Goal: Browse casually: Explore the website without a specific task or goal

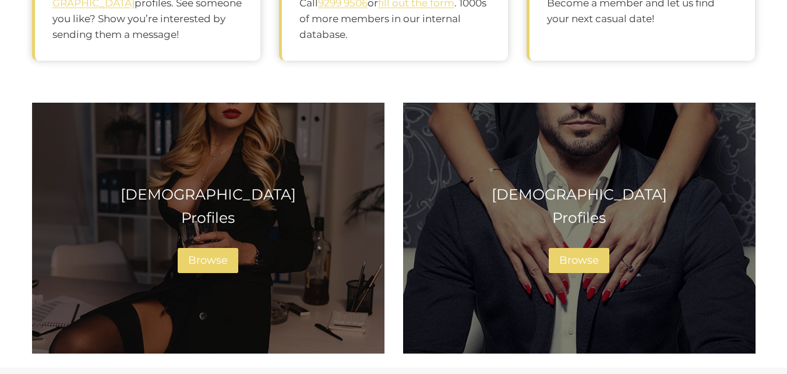
scroll to position [726, 0]
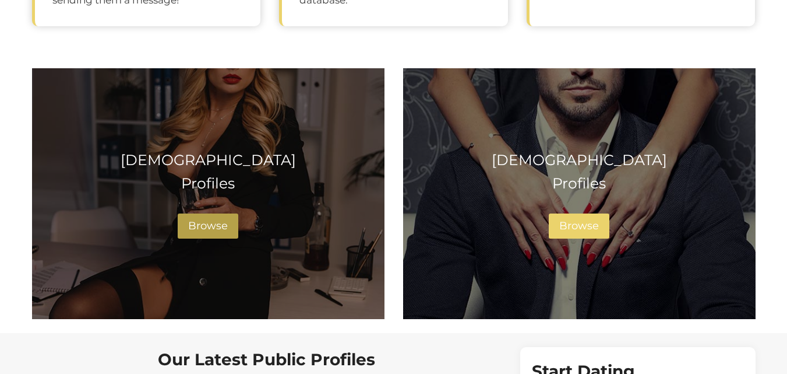
click at [219, 226] on span "Browse" at bounding box center [208, 225] width 40 height 13
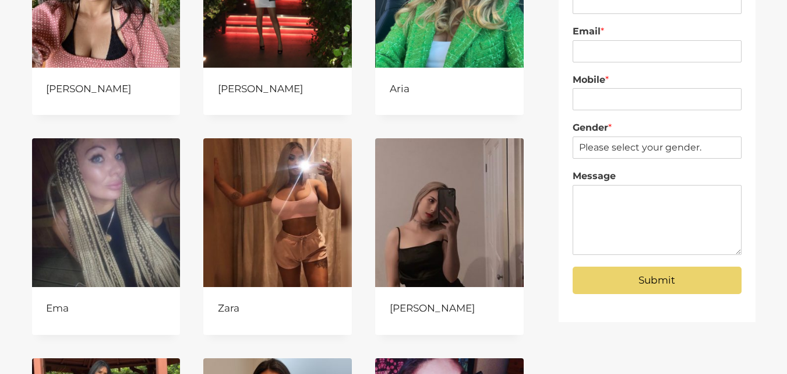
scroll to position [266, 0]
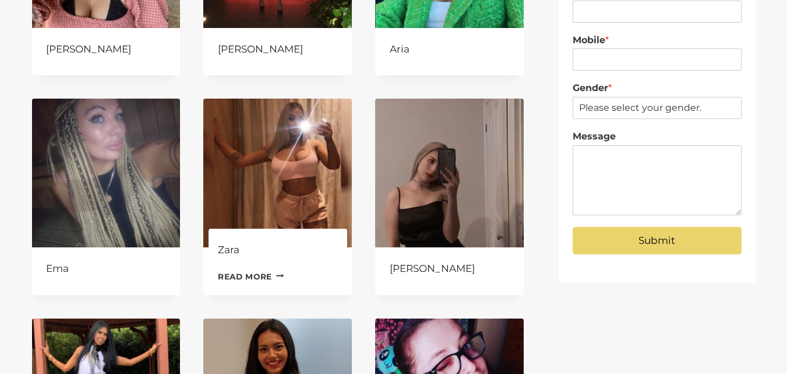
click at [298, 187] on img at bounding box center [277, 173] width 149 height 149
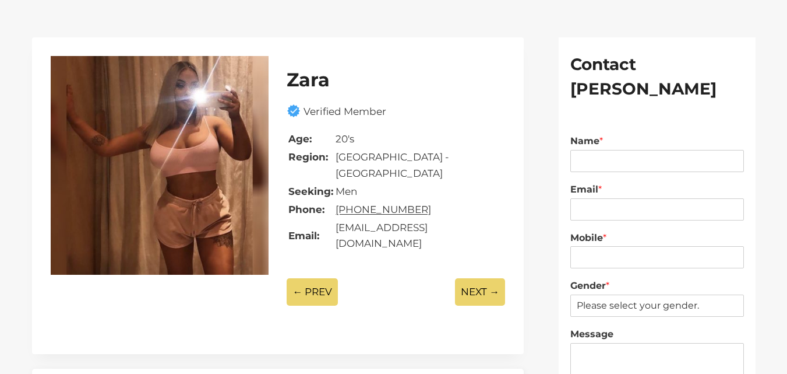
scroll to position [36, 0]
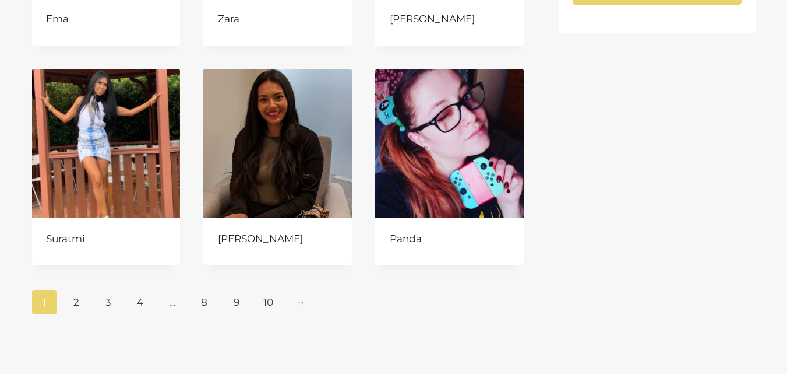
scroll to position [583, 0]
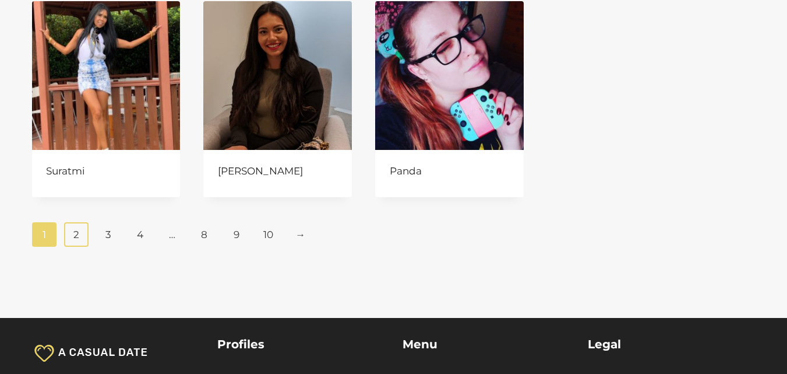
click at [75, 238] on link "2" at bounding box center [76, 234] width 25 height 24
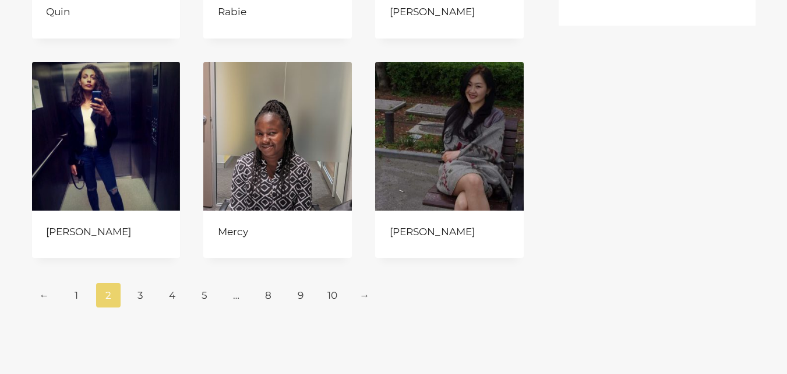
scroll to position [600, 0]
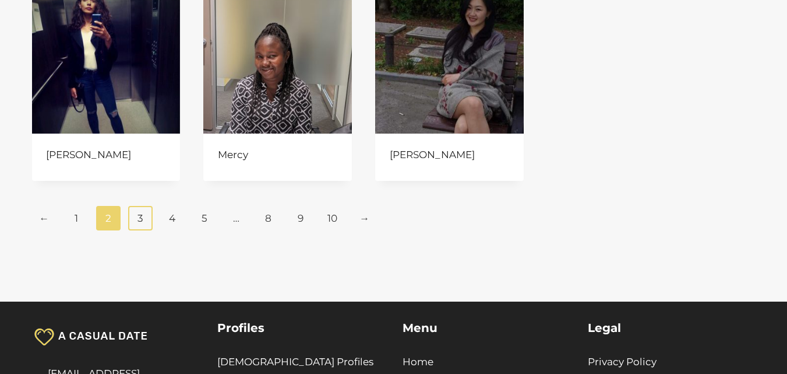
click at [143, 221] on link "3" at bounding box center [140, 218] width 25 height 24
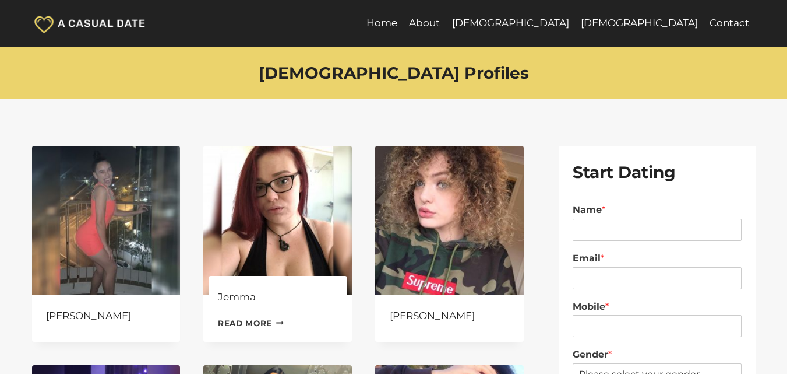
click at [291, 194] on img at bounding box center [277, 220] width 149 height 149
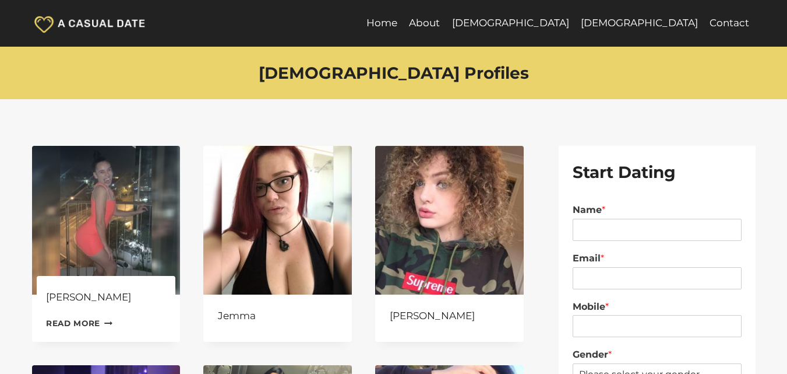
click at [140, 233] on img at bounding box center [106, 220] width 149 height 149
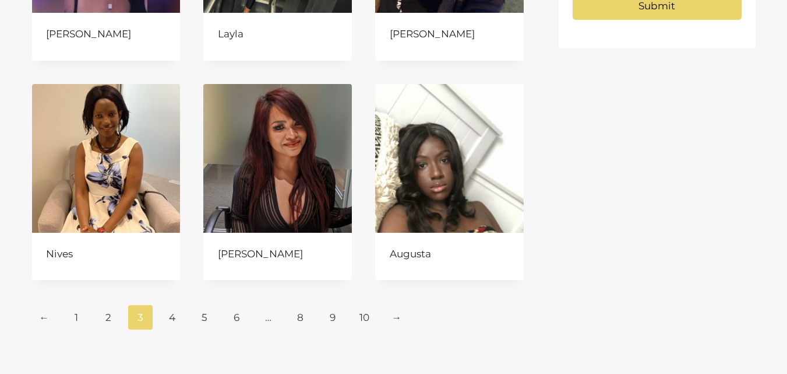
scroll to position [579, 0]
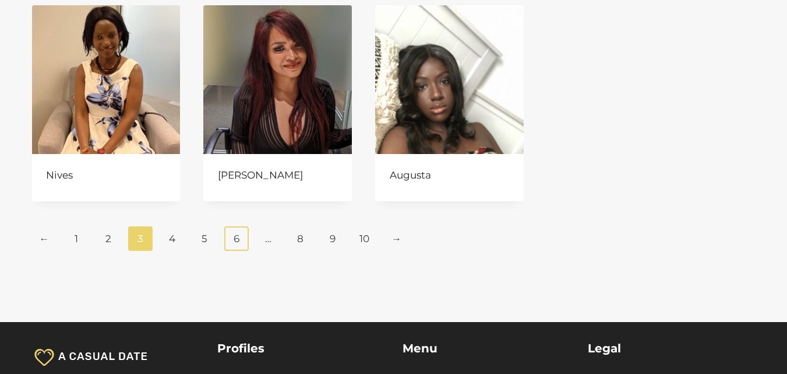
click at [238, 241] on link "6" at bounding box center [236, 238] width 25 height 24
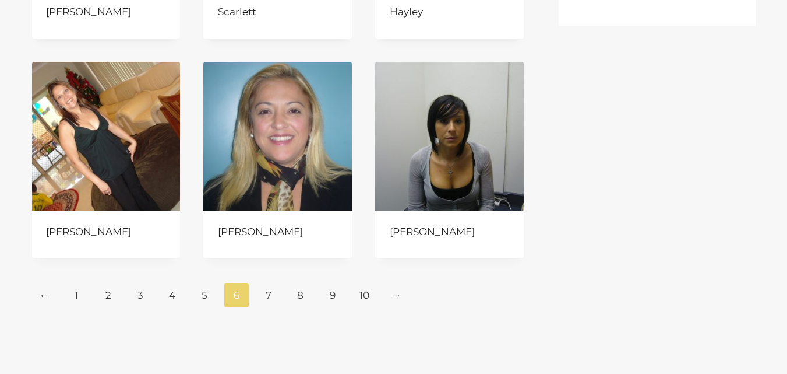
scroll to position [547, 0]
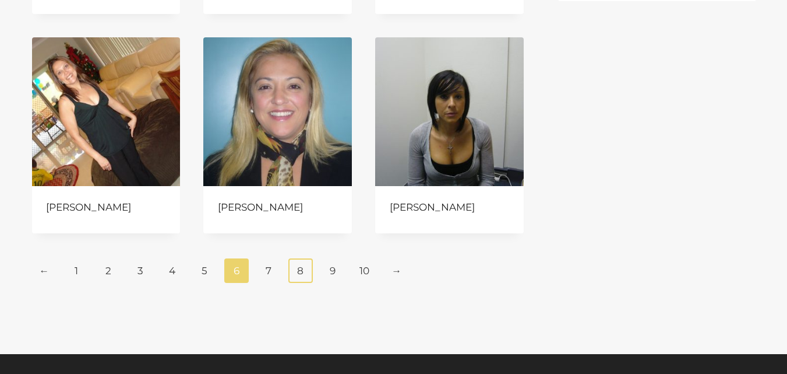
click at [301, 276] on link "8" at bounding box center [301, 270] width 25 height 24
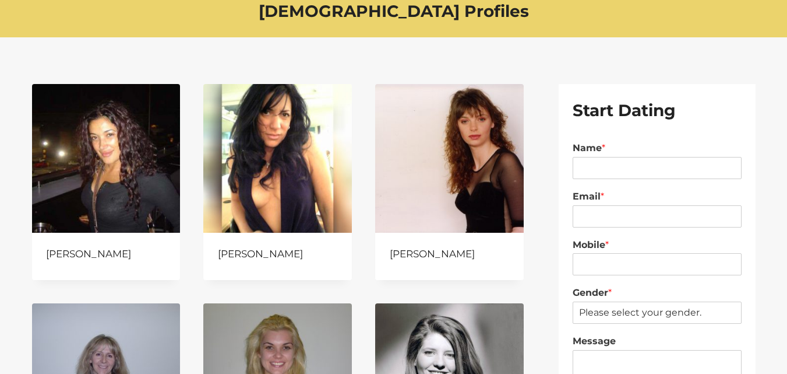
scroll to position [86, 0]
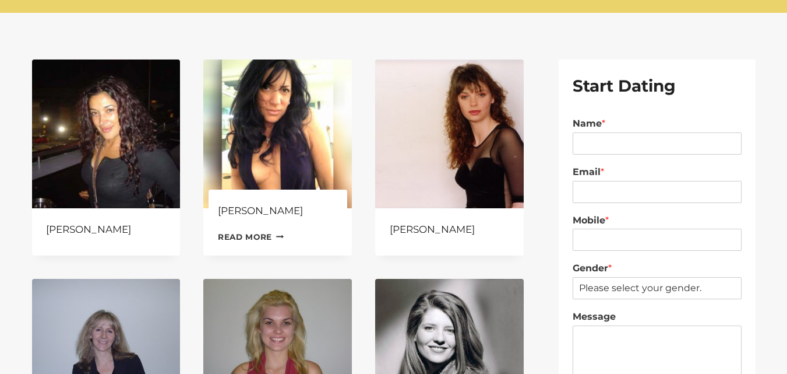
click at [291, 151] on img at bounding box center [277, 133] width 149 height 149
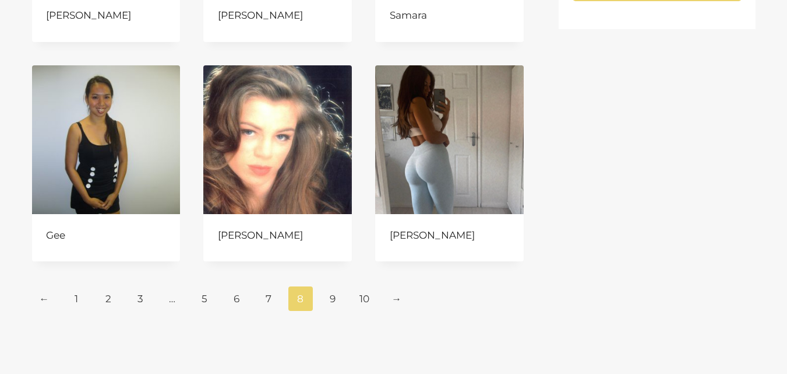
scroll to position [525, 0]
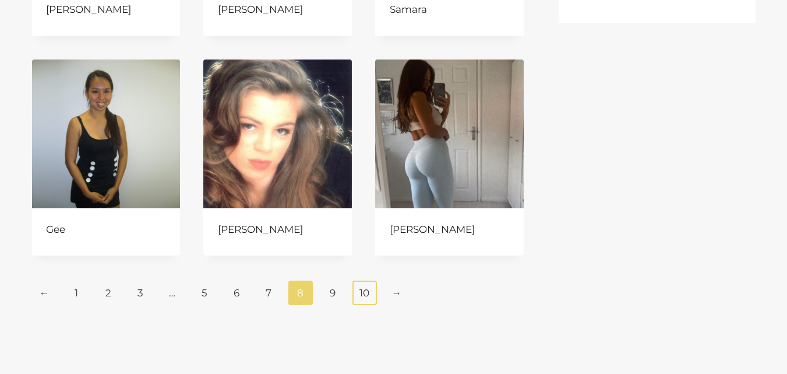
click at [370, 294] on link "10" at bounding box center [365, 292] width 25 height 24
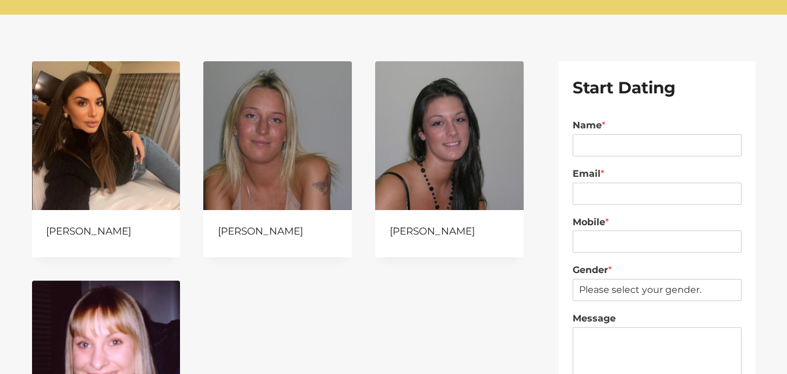
scroll to position [96, 0]
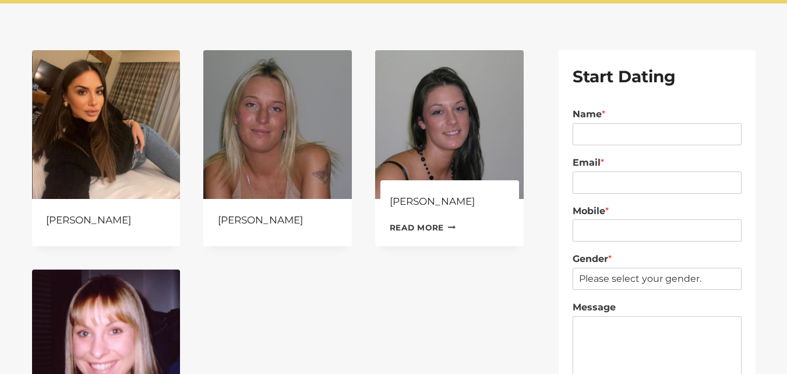
click at [428, 128] on img at bounding box center [449, 124] width 149 height 149
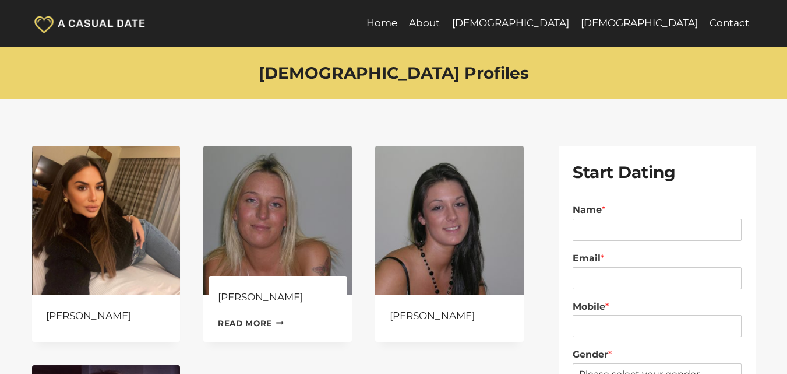
scroll to position [96, 0]
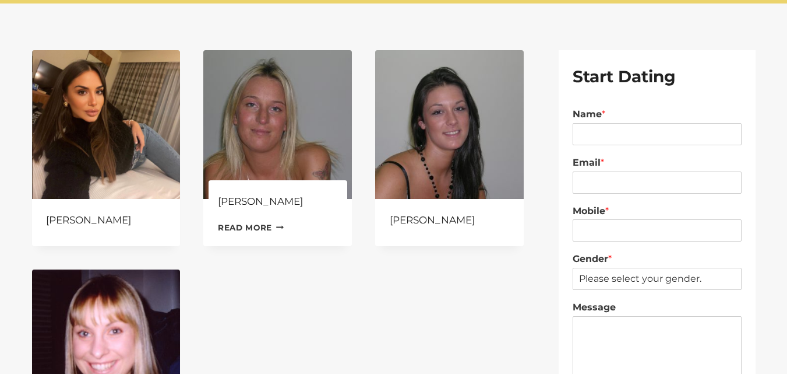
click at [265, 146] on img at bounding box center [277, 124] width 149 height 149
